Goal: Task Accomplishment & Management: Complete application form

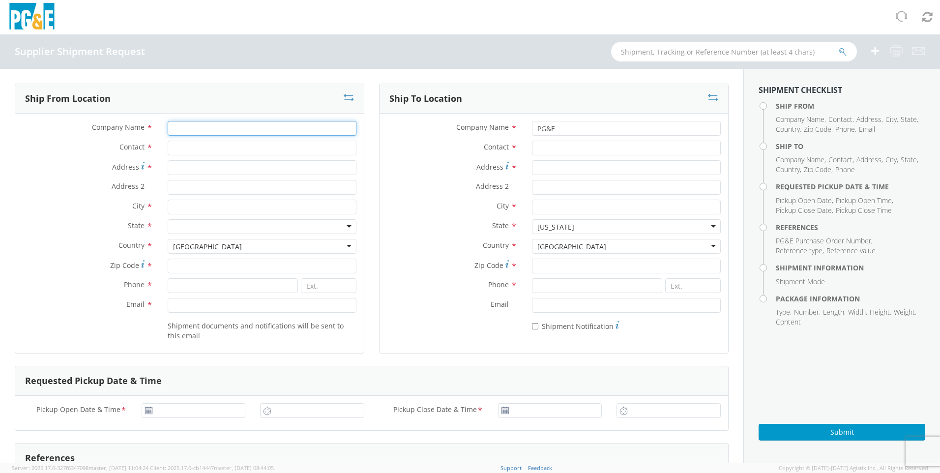
click at [198, 130] on input "Company Name *" at bounding box center [262, 128] width 189 height 15
type input "generac"
click at [215, 146] on input "Contact *" at bounding box center [262, 148] width 189 height 15
type input "[PERSON_NAME]"
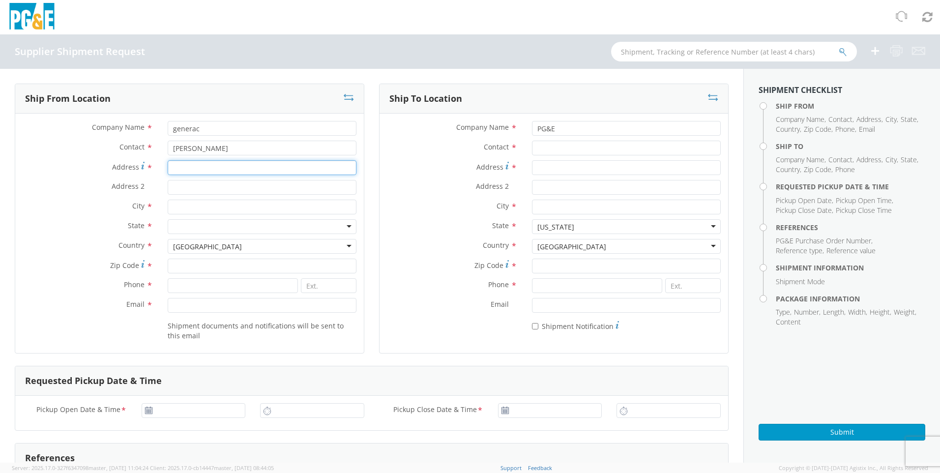
click at [213, 164] on input "Address *" at bounding box center [262, 167] width 189 height 15
type input "303 Venture ct"
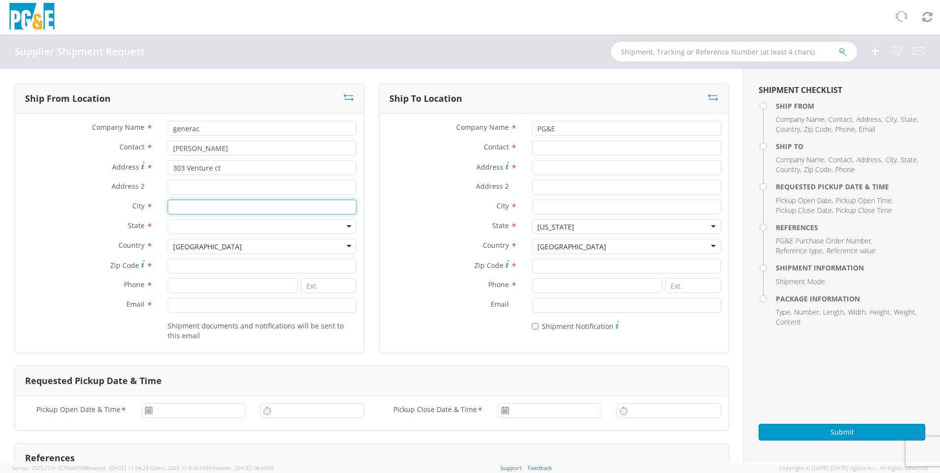
click at [217, 204] on input "City *" at bounding box center [262, 207] width 189 height 15
type input "[GEOGRAPHIC_DATA]"
click at [210, 220] on div at bounding box center [262, 226] width 189 height 15
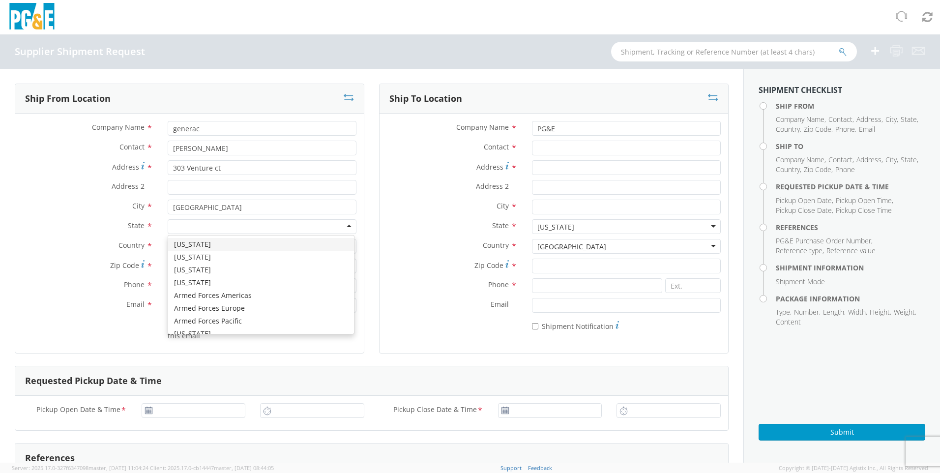
type input "w"
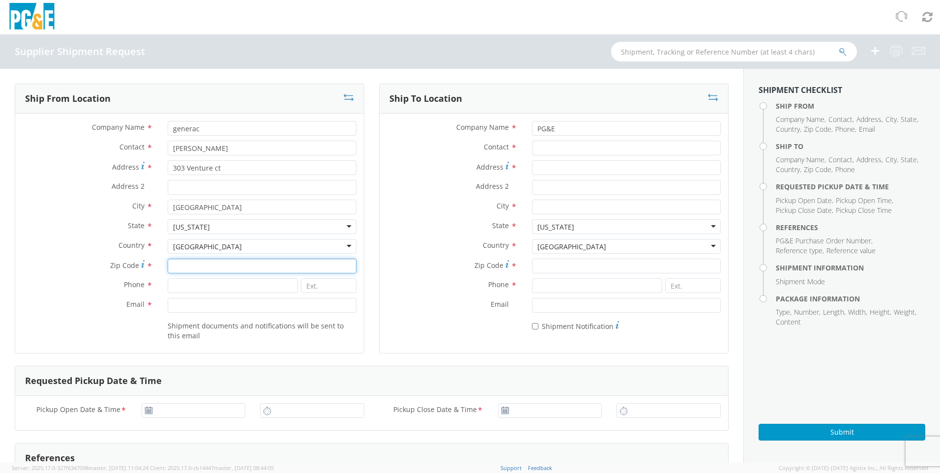
click at [199, 262] on input "Zip Code *" at bounding box center [262, 266] width 189 height 15
type input "53546"
click at [191, 291] on input at bounding box center [233, 285] width 130 height 15
type input "2622884903"
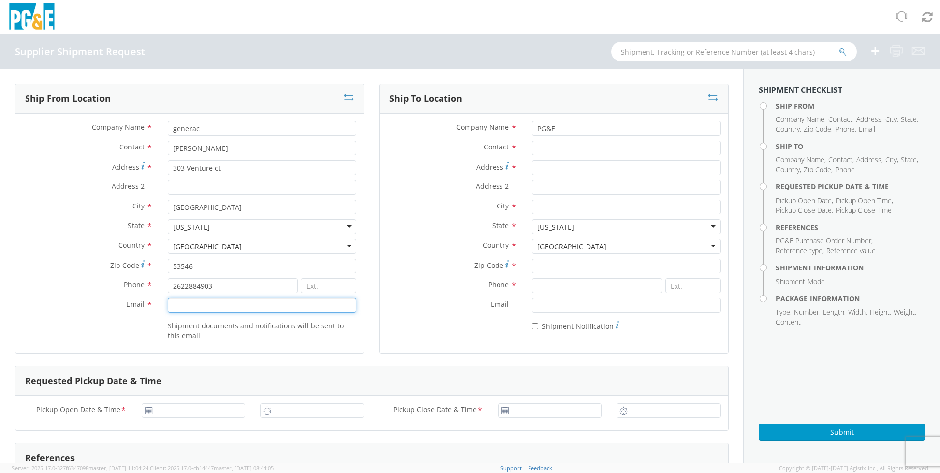
click at [252, 311] on input "Email *" at bounding box center [262, 305] width 189 height 15
type input "[EMAIL_ADDRESS][DOMAIN_NAME]"
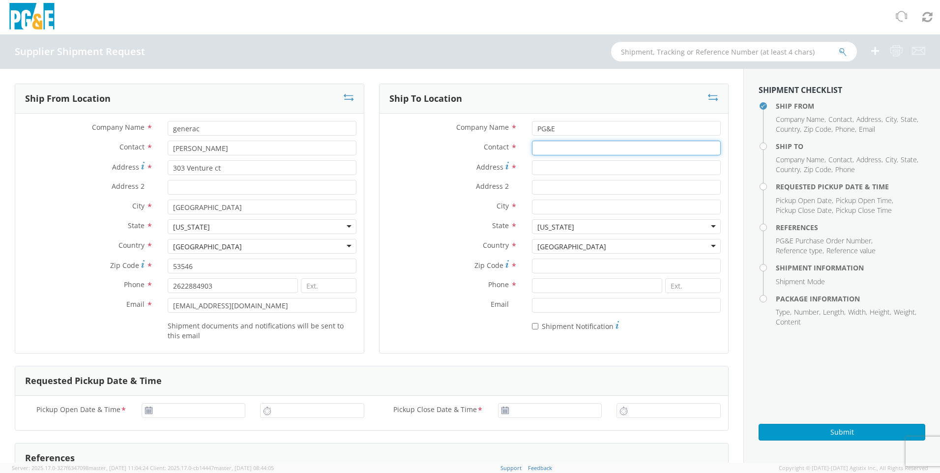
click at [551, 149] on input "Contact *" at bounding box center [626, 148] width 189 height 15
click at [574, 149] on input "Contact *" at bounding box center [626, 148] width 189 height 15
type input "[PERSON_NAME]"
click at [557, 170] on input "Address *" at bounding box center [626, 167] width 189 height 15
type input "[STREET_ADDRESS]"
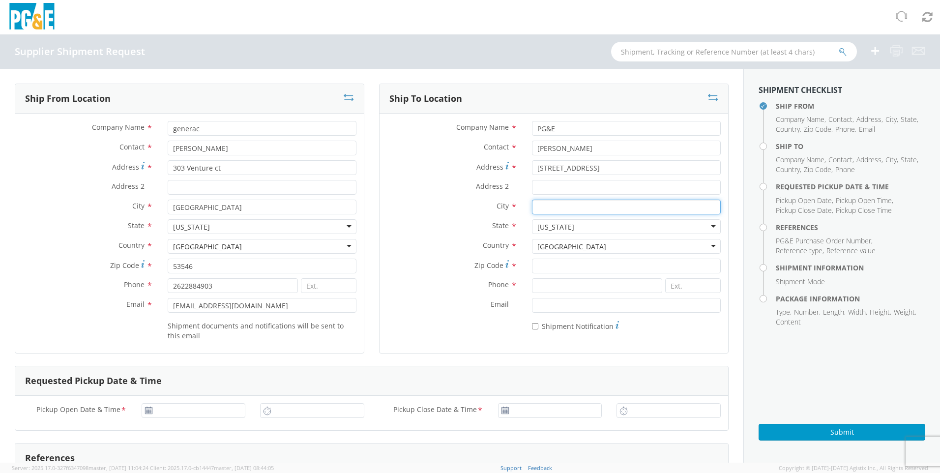
click at [544, 207] on input "City *" at bounding box center [626, 207] width 189 height 15
type input "[GEOGRAPHIC_DATA]"
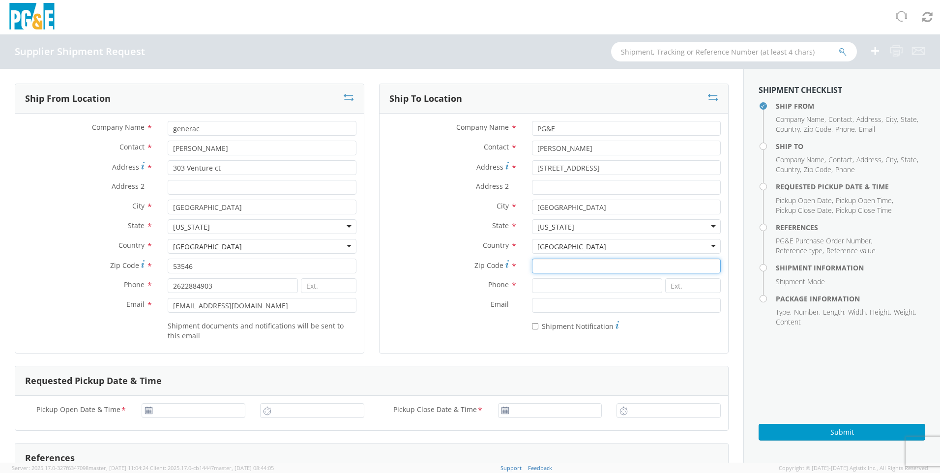
click at [539, 266] on input "Zip Code *" at bounding box center [626, 266] width 189 height 15
type input "94804"
click at [542, 285] on input at bounding box center [597, 285] width 130 height 15
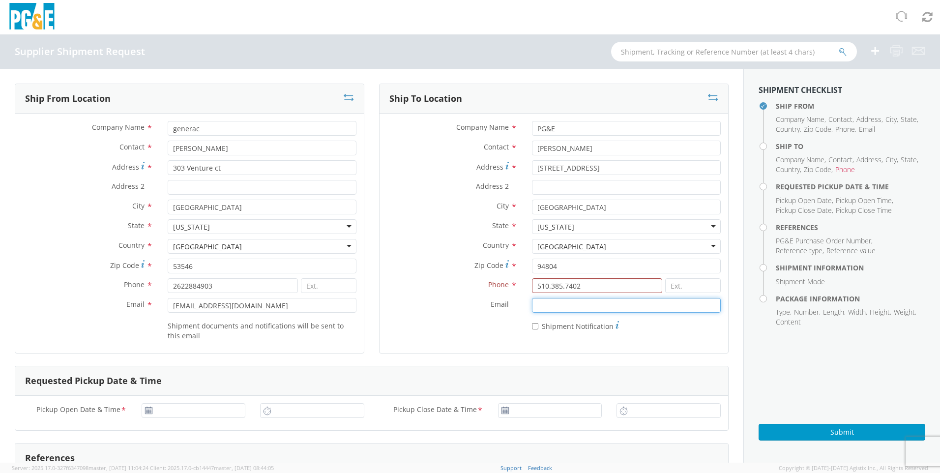
click at [595, 300] on input "Email *" at bounding box center [626, 305] width 189 height 15
drag, startPoint x: 581, startPoint y: 288, endPoint x: 496, endPoint y: 281, distance: 85.3
click at [496, 281] on div "Phone * 510.385.7402" at bounding box center [554, 285] width 349 height 15
type input "5103857402"
click at [554, 311] on input "Email *" at bounding box center [626, 305] width 189 height 15
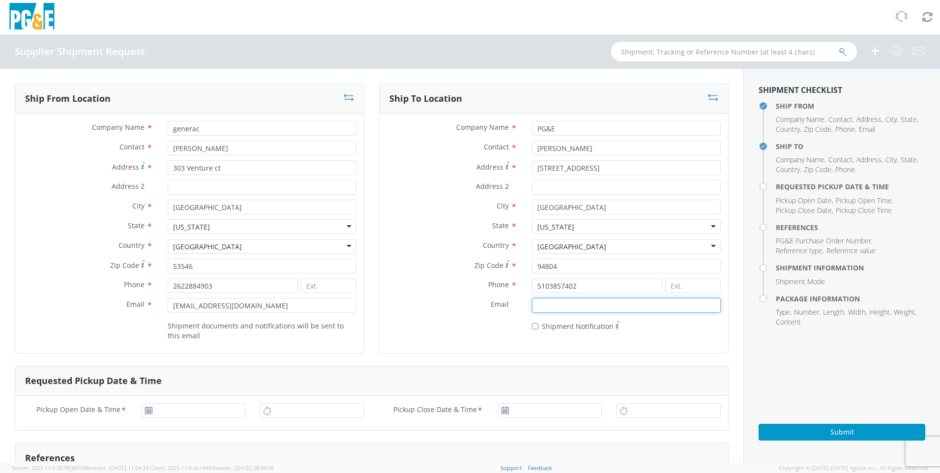
click at [566, 306] on input "Email *" at bounding box center [626, 305] width 189 height 15
type input "[EMAIL_ADDRESS][DOMAIN_NAME]"
click at [532, 324] on input "* Shipment Notification" at bounding box center [535, 326] width 6 height 6
checkbox input "true"
click at [147, 412] on icon at bounding box center [149, 411] width 8 height 8
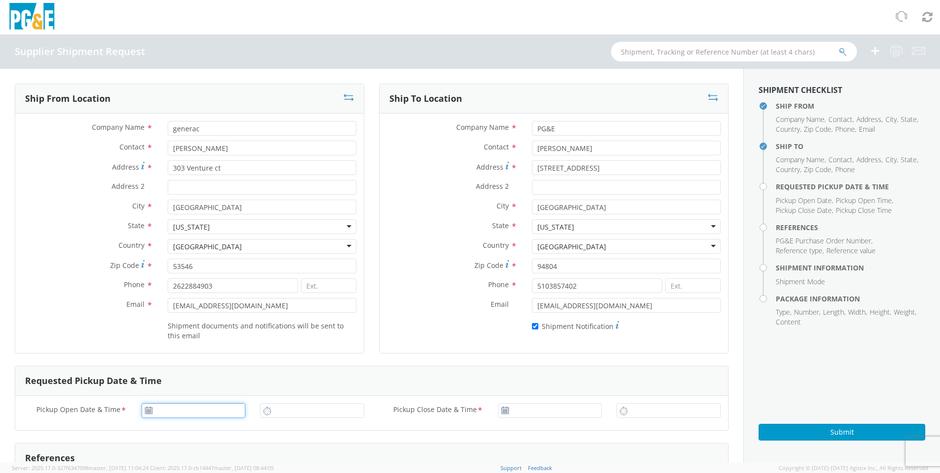
click at [171, 412] on input "Pickup Open Date & Time *" at bounding box center [194, 410] width 104 height 15
type input "[DATE]"
click at [194, 363] on td "19" at bounding box center [189, 363] width 17 height 15
type input "1:00 PM"
click at [288, 412] on input "1:00 PM" at bounding box center [312, 410] width 104 height 15
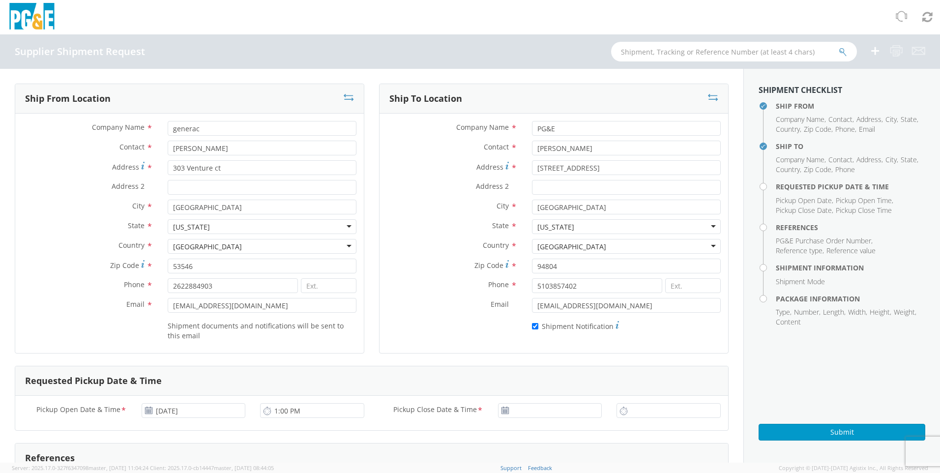
click at [504, 409] on use at bounding box center [505, 410] width 7 height 7
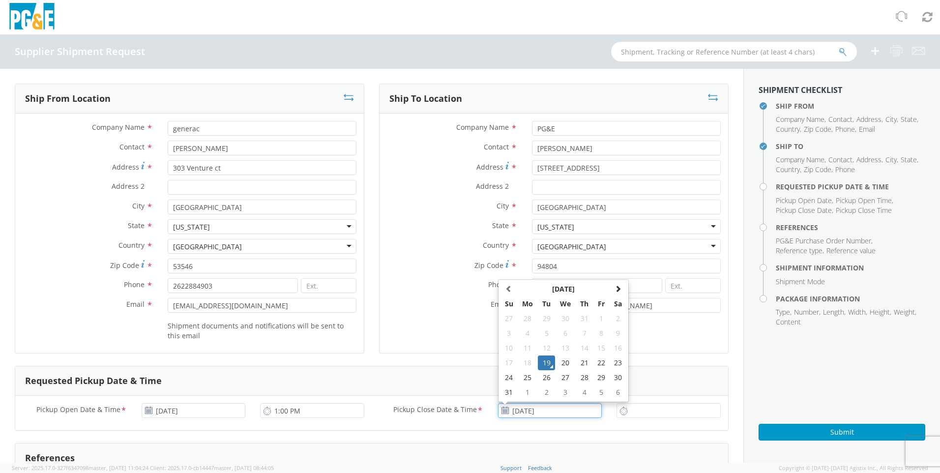
click at [547, 411] on input "[DATE]" at bounding box center [550, 410] width 104 height 15
click at [599, 365] on td "22" at bounding box center [601, 363] width 17 height 15
type input "[DATE]"
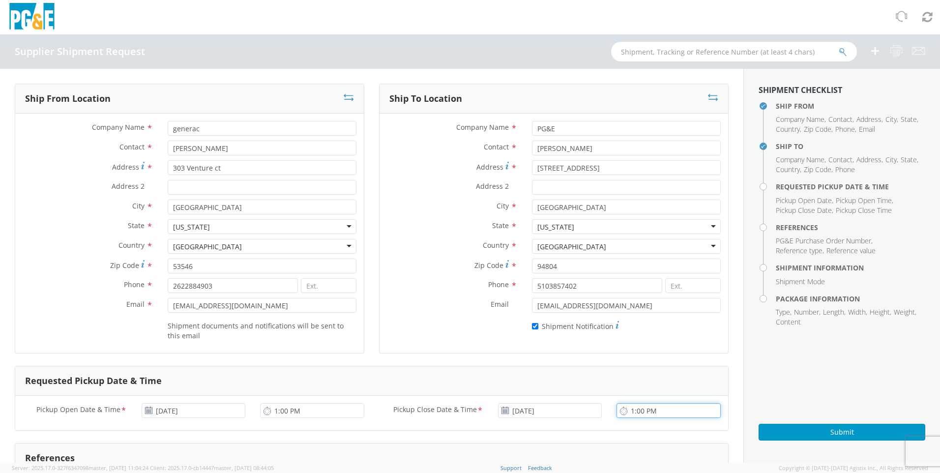
click at [652, 410] on input "1:00 PM" at bounding box center [669, 410] width 104 height 15
drag, startPoint x: 650, startPoint y: 413, endPoint x: 626, endPoint y: 412, distance: 24.6
click at [626, 412] on input "1:00 PM" at bounding box center [669, 410] width 104 height 15
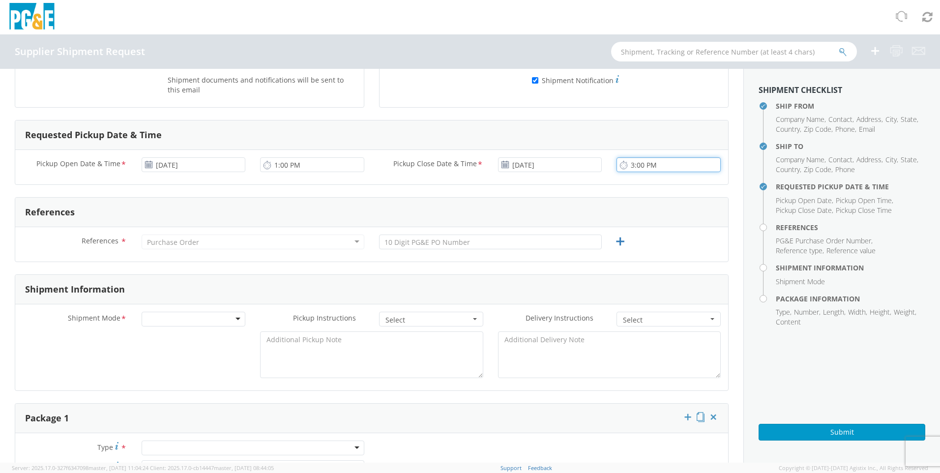
type input "3:00 PM"
click at [201, 241] on div "Purchase Order" at bounding box center [253, 242] width 223 height 15
click at [463, 240] on input "text" at bounding box center [490, 242] width 223 height 15
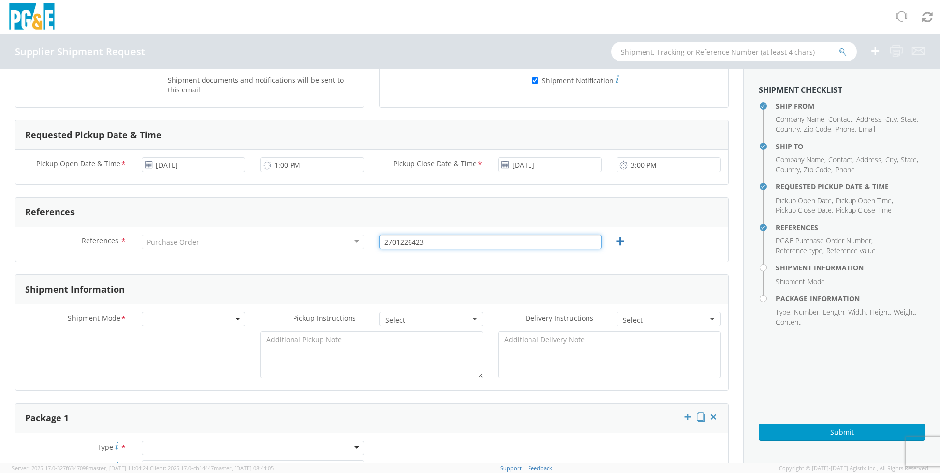
type input "2701226423"
click at [236, 321] on div at bounding box center [194, 319] width 104 height 15
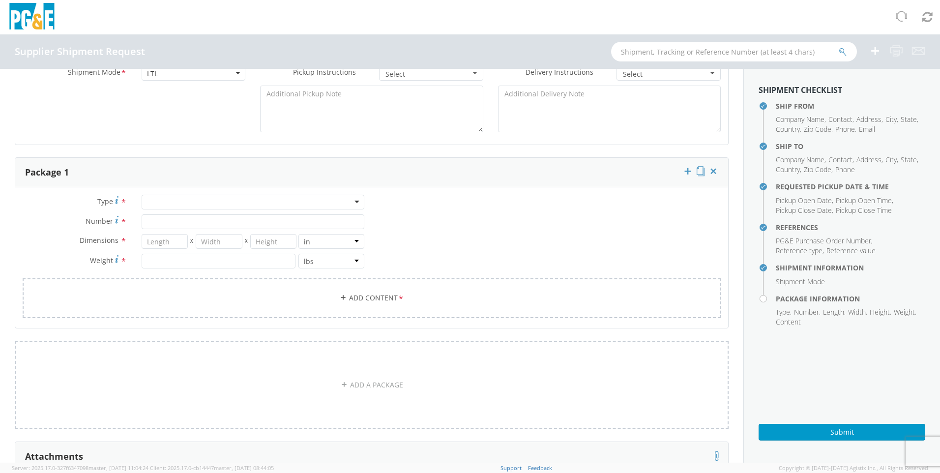
click at [201, 201] on div at bounding box center [253, 202] width 223 height 15
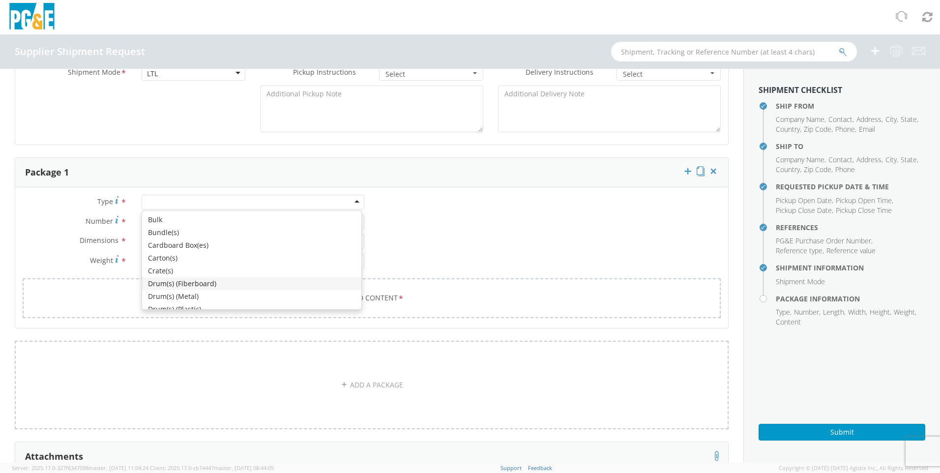
scroll to position [111, 0]
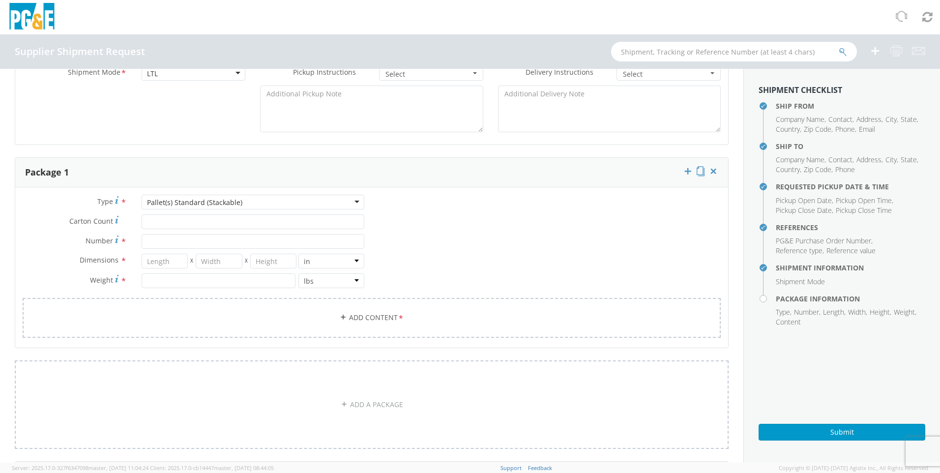
click at [350, 199] on div "Pallet(s) Standard (Stackable)" at bounding box center [253, 202] width 223 height 15
click at [175, 222] on input "Carton Count *" at bounding box center [253, 221] width 223 height 15
type input "4"
click at [175, 238] on input "Number *" at bounding box center [253, 241] width 223 height 15
type input "1"
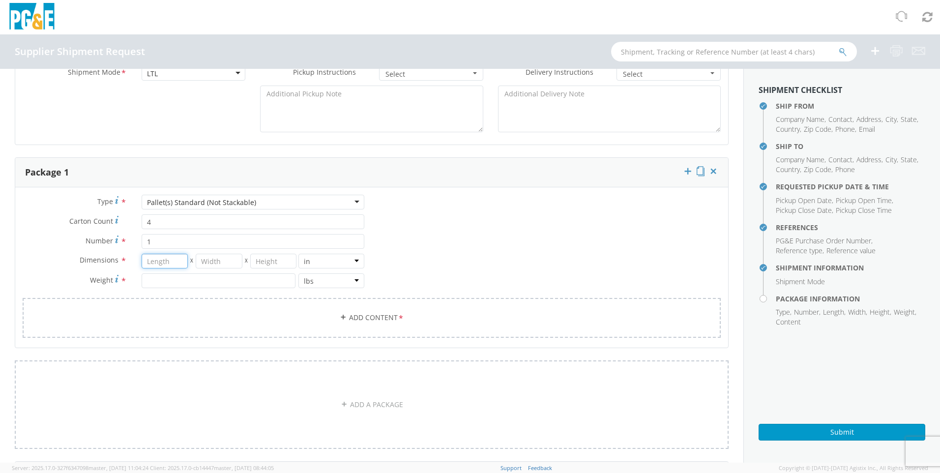
click at [162, 267] on input "number" at bounding box center [165, 261] width 47 height 15
type input "22.8"
type input "33.4"
type input "24.8"
click at [160, 280] on input "number" at bounding box center [219, 280] width 154 height 15
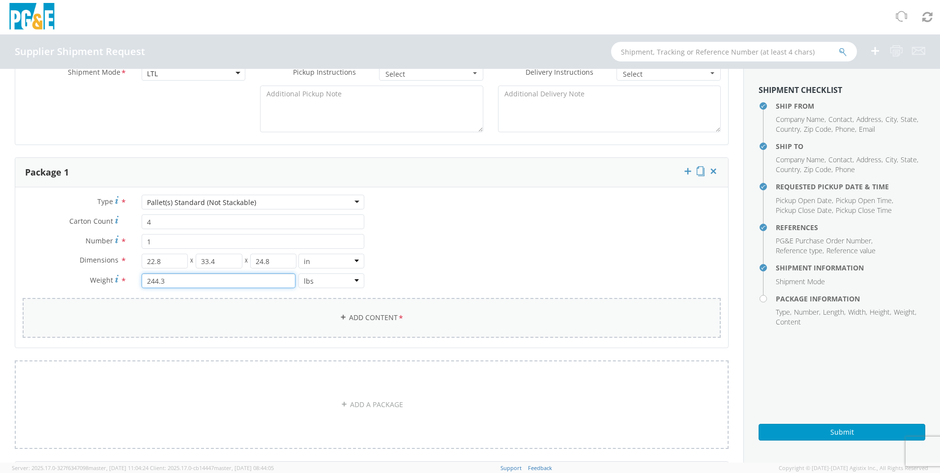
type input "244.3"
click at [360, 318] on link "Add Content *" at bounding box center [372, 318] width 698 height 40
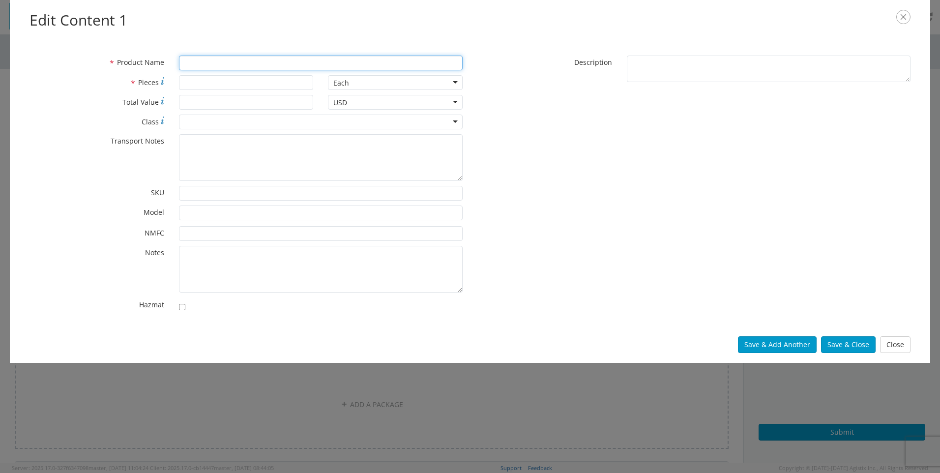
click at [199, 66] on input "* Product Name" at bounding box center [321, 63] width 284 height 15
type input "generator"
click at [200, 79] on input "* Pieces" at bounding box center [246, 82] width 135 height 15
type input "1"
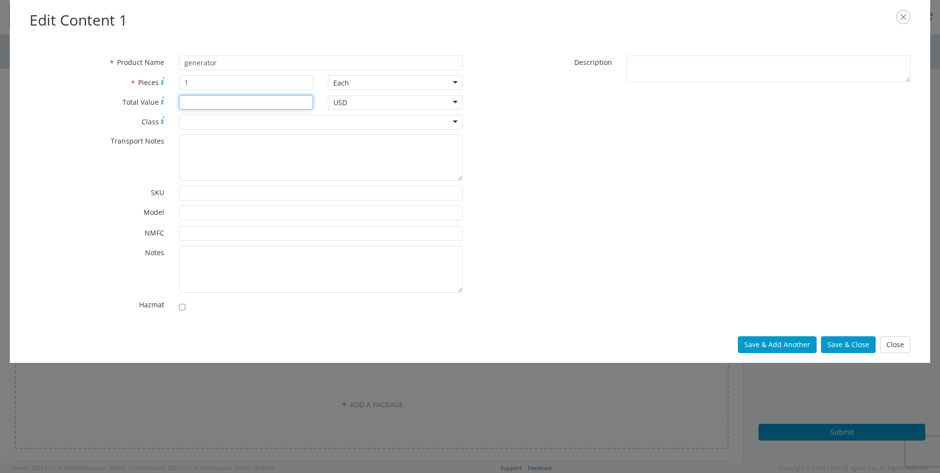
click at [199, 105] on input "* Total Value" at bounding box center [246, 102] width 135 height 15
click at [215, 106] on input "* Total Value" at bounding box center [246, 102] width 135 height 15
click at [211, 121] on div at bounding box center [321, 122] width 284 height 15
click at [854, 344] on button "Save & Close" at bounding box center [848, 344] width 55 height 17
click at [237, 105] on input "$1575" at bounding box center [246, 102] width 135 height 15
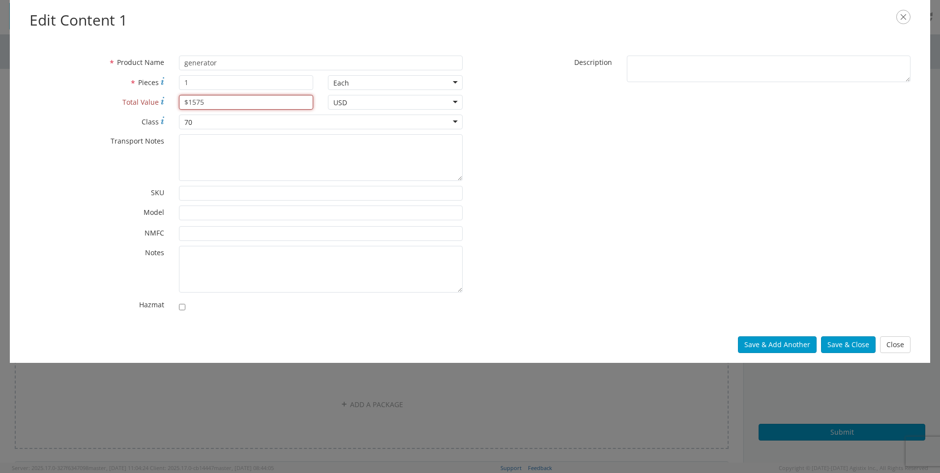
click at [130, 101] on div "* Total Value $1575 invalid number" at bounding box center [171, 102] width 299 height 15
type input "1575"
click at [852, 347] on button "Save & Close" at bounding box center [848, 344] width 55 height 17
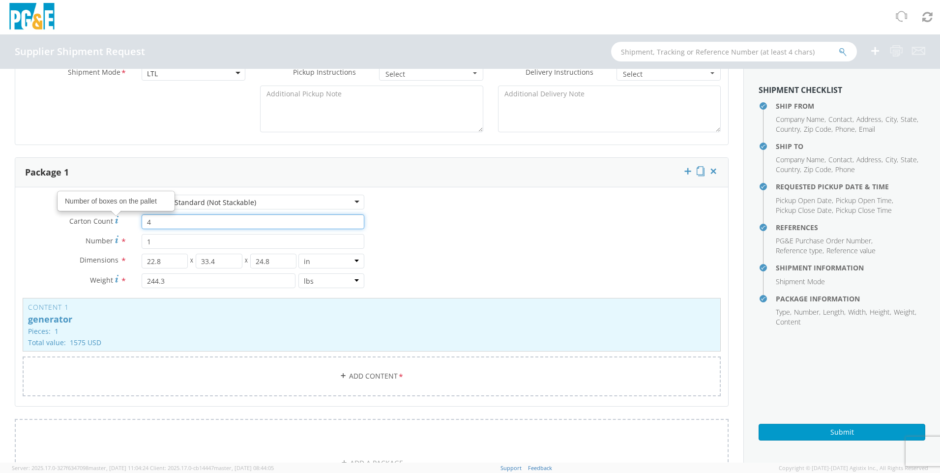
drag, startPoint x: 165, startPoint y: 224, endPoint x: 117, endPoint y: 218, distance: 48.6
click at [117, 218] on div "Carton Count Number of boxes on the pallet * 4" at bounding box center [193, 221] width 357 height 15
click at [509, 239] on div "Type * Pallet(s) Standard (Not Stackable) Pallet(s) Standard (Not Stackable) Bu…" at bounding box center [371, 302] width 713 height 214
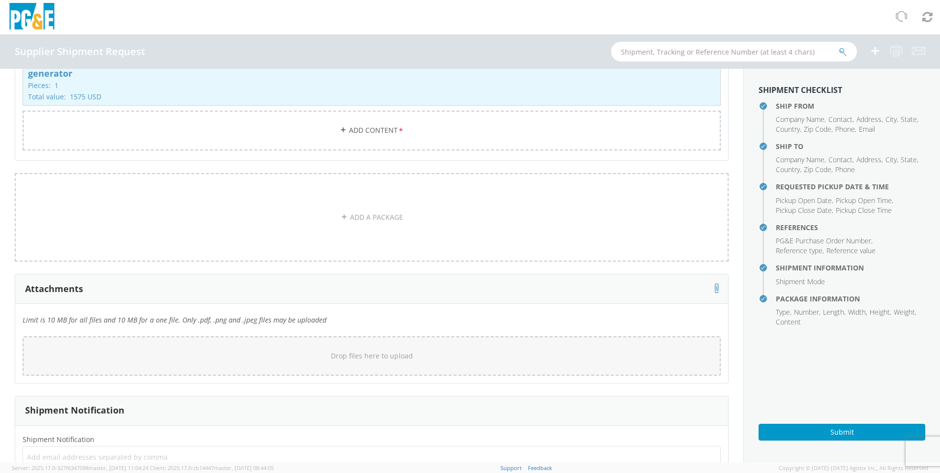
scroll to position [0, 0]
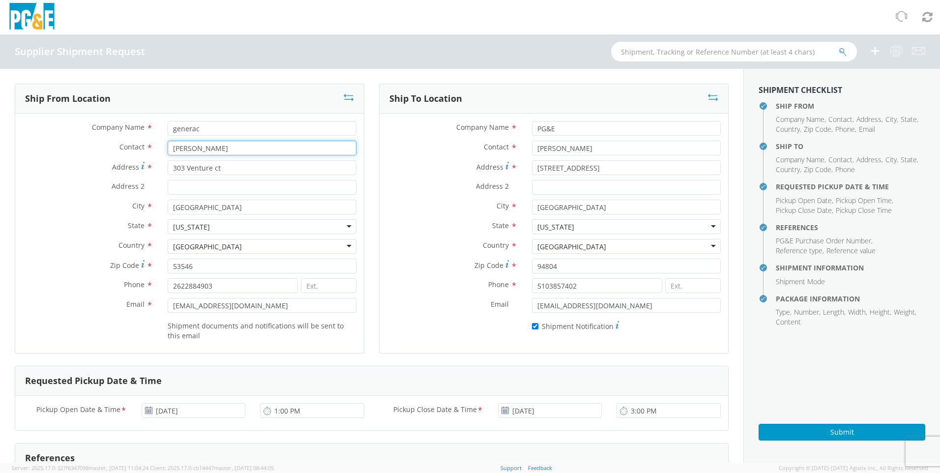
drag, startPoint x: 240, startPoint y: 150, endPoint x: 159, endPoint y: 148, distance: 81.7
click at [160, 148] on div "[PERSON_NAME]" at bounding box center [262, 148] width 204 height 15
type input "Shipping"
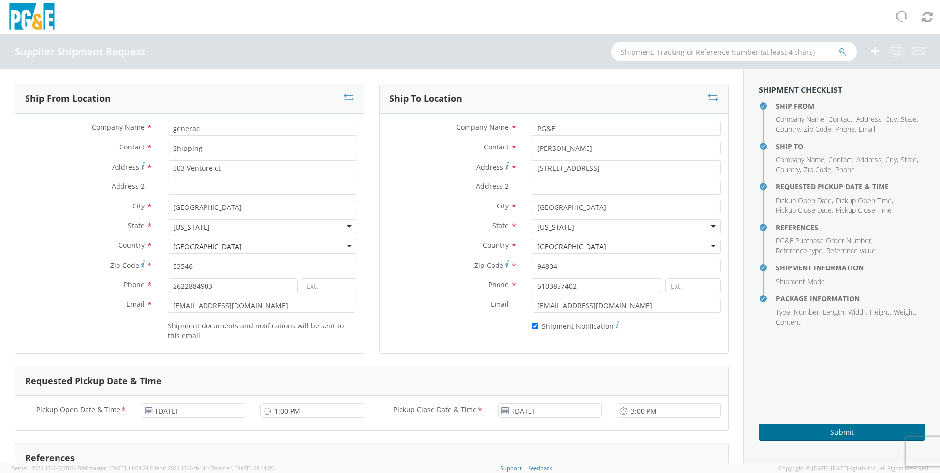
click at [834, 430] on button "Submit" at bounding box center [842, 432] width 167 height 17
